Goal: Information Seeking & Learning: Learn about a topic

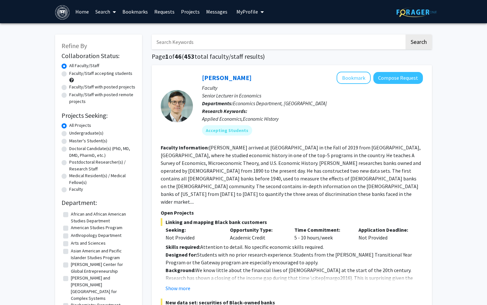
click at [69, 134] on label "Undergraduate(s)" at bounding box center [86, 133] width 34 height 7
click at [69, 134] on input "Undergraduate(s)" at bounding box center [71, 132] width 4 height 4
radio input "true"
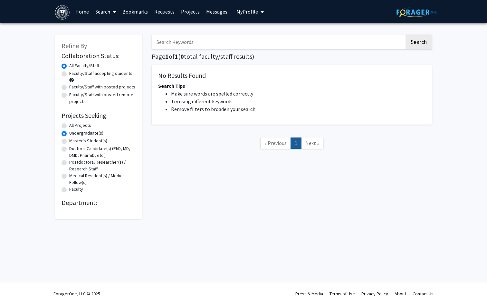
click at [69, 127] on label "All Projects" at bounding box center [80, 125] width 22 height 7
click at [69, 126] on input "All Projects" at bounding box center [71, 124] width 4 height 4
radio input "true"
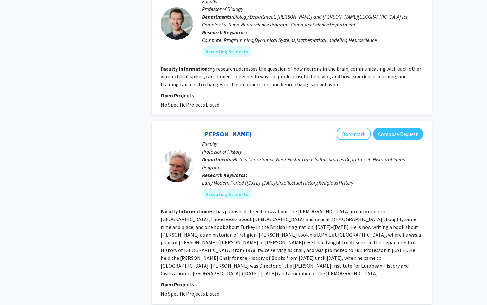
scroll to position [1872, 0]
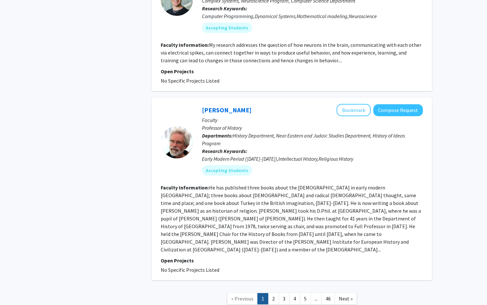
click at [273, 293] on link "2" at bounding box center [273, 298] width 11 height 11
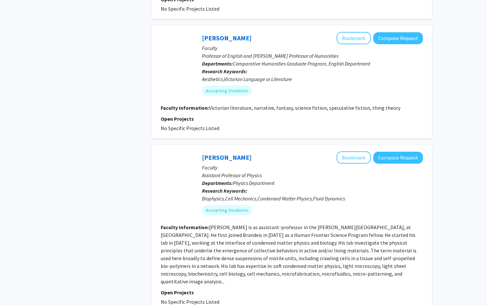
scroll to position [1513, 0]
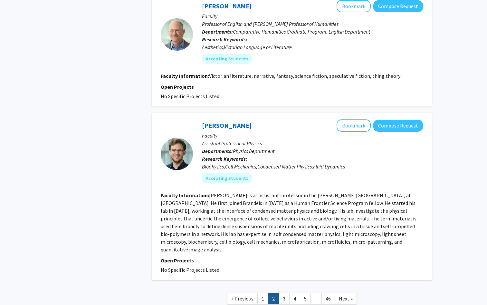
click at [285, 293] on link "3" at bounding box center [284, 298] width 11 height 11
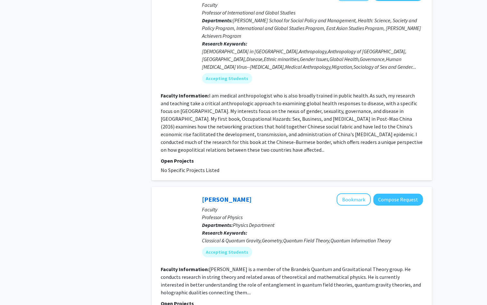
scroll to position [1478, 0]
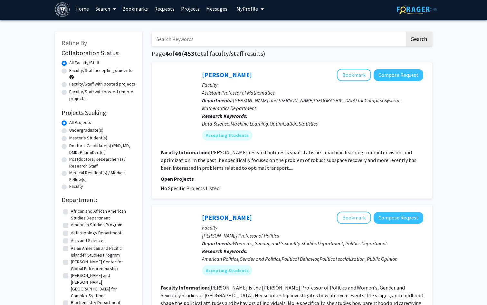
scroll to position [3, 0]
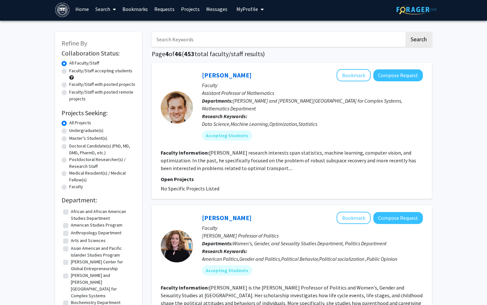
click at [69, 73] on label "Faculty/Staff accepting students" at bounding box center [100, 70] width 63 height 7
click at [69, 72] on input "Faculty/Staff accepting students" at bounding box center [71, 69] width 4 height 4
radio input "true"
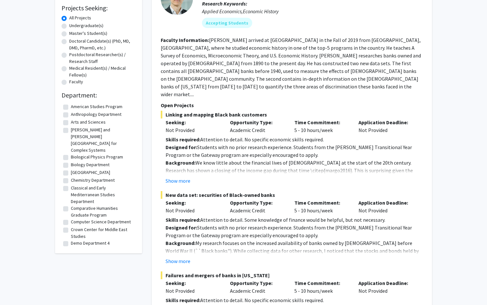
scroll to position [108, 0]
click at [182, 176] on button "Show more" at bounding box center [178, 180] width 25 height 8
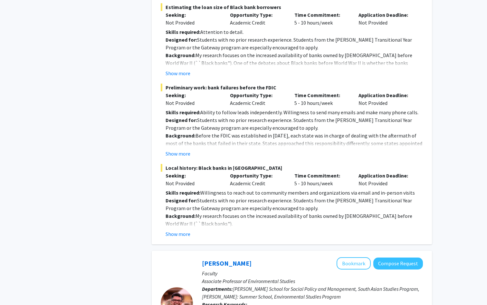
scroll to position [725, 0]
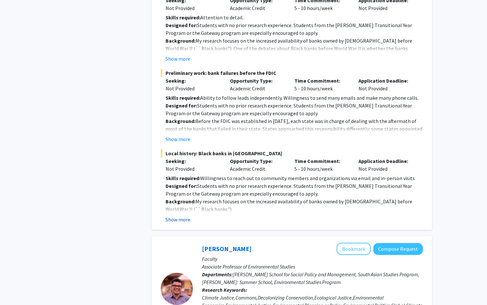
click at [188, 215] on button "Show more" at bounding box center [178, 219] width 25 height 8
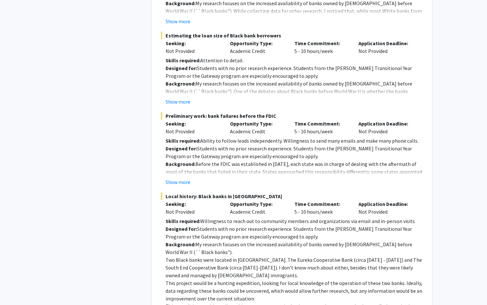
scroll to position [674, 0]
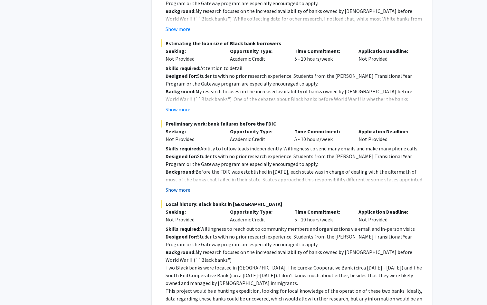
click at [184, 186] on button "Show more" at bounding box center [178, 190] width 25 height 8
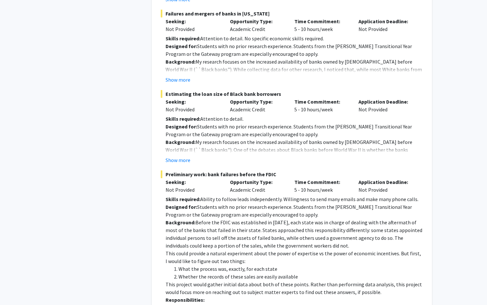
scroll to position [623, 0]
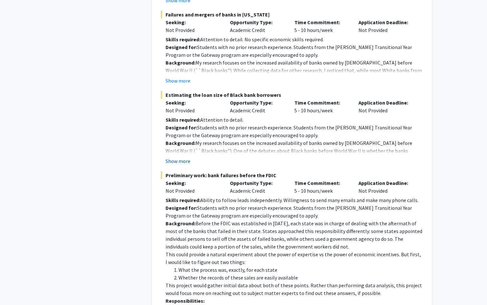
click at [187, 157] on button "Show more" at bounding box center [178, 161] width 25 height 8
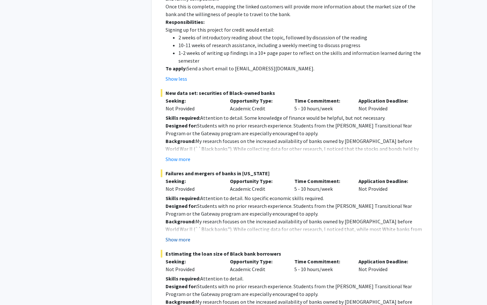
scroll to position [461, 0]
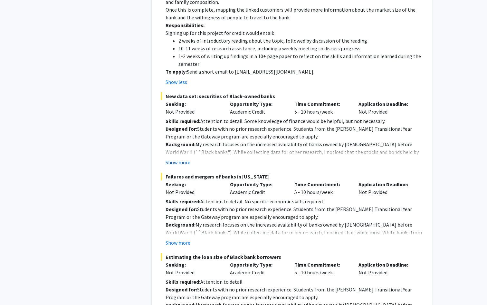
click at [182, 158] on button "Show more" at bounding box center [178, 162] width 25 height 8
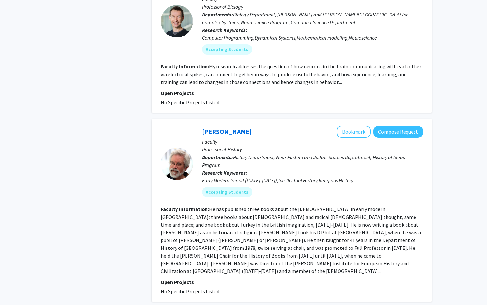
scroll to position [2552, 0]
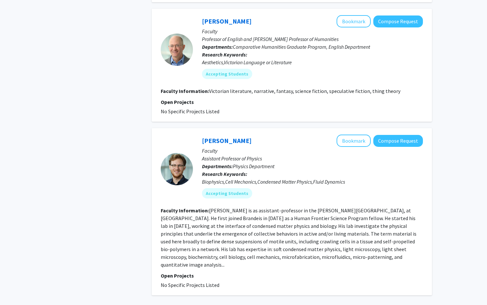
scroll to position [1513, 0]
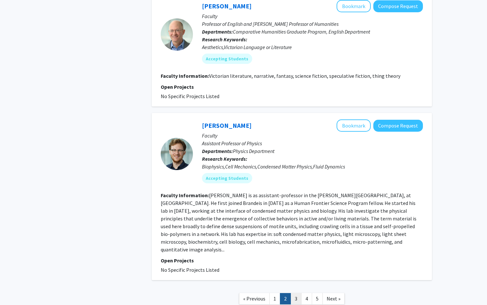
click at [295, 293] on link "3" at bounding box center [296, 298] width 11 height 11
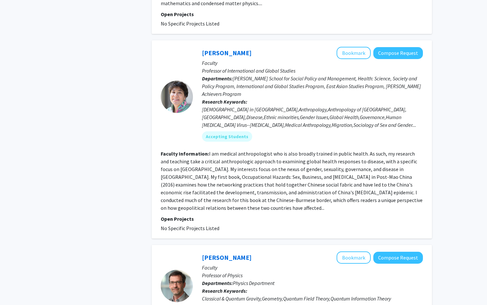
scroll to position [1497, 0]
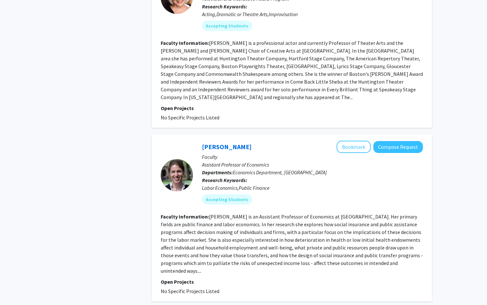
scroll to position [1412, 0]
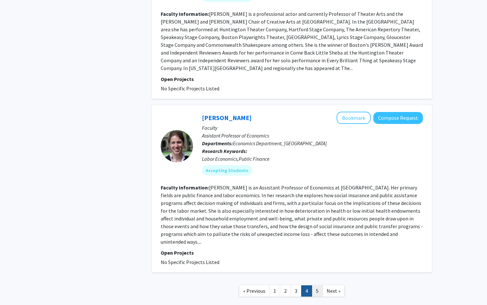
click at [316, 285] on link "5" at bounding box center [317, 290] width 11 height 11
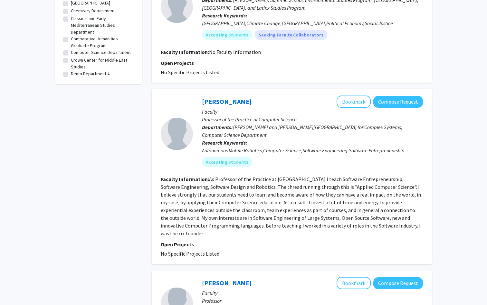
scroll to position [411, 0]
